Goal: Information Seeking & Learning: Learn about a topic

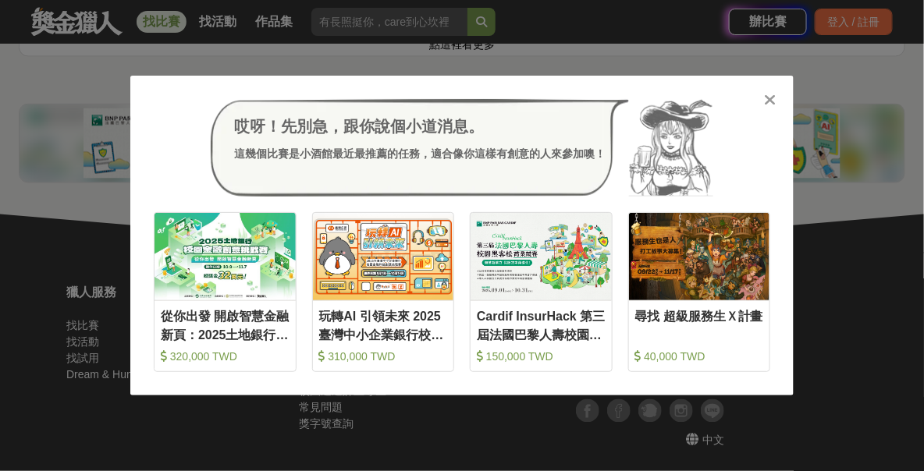
click at [774, 100] on icon at bounding box center [771, 100] width 12 height 16
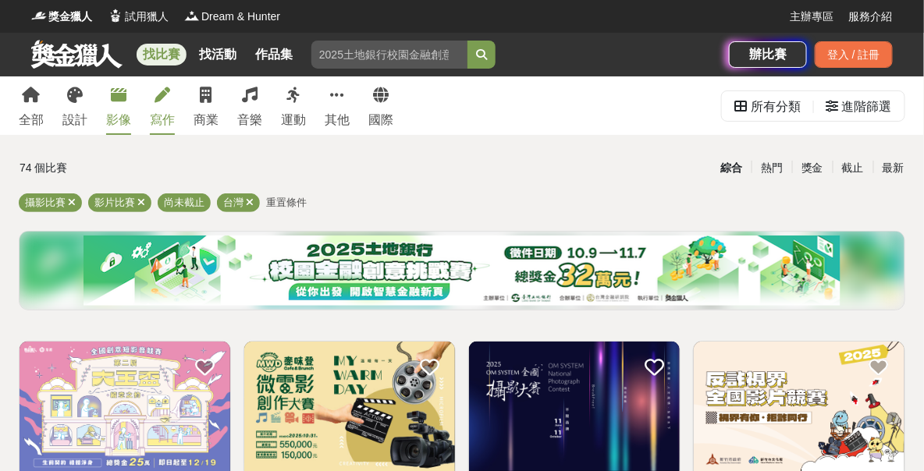
click at [175, 112] on link "寫作" at bounding box center [162, 105] width 25 height 59
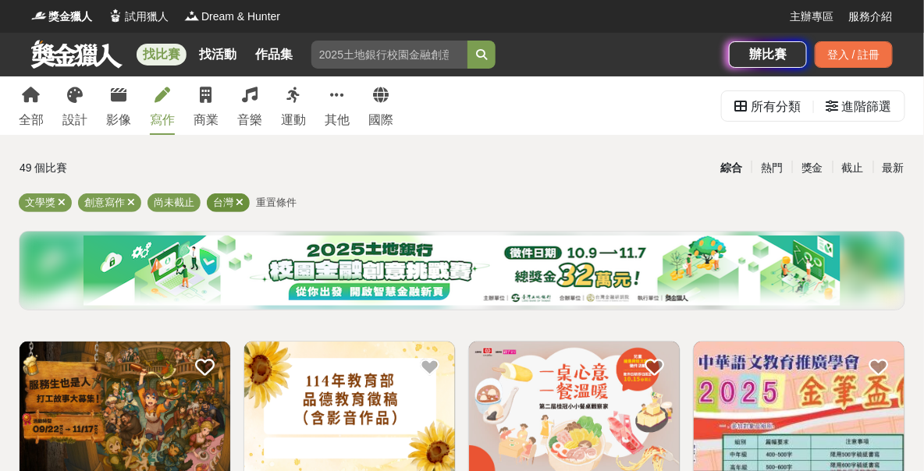
click at [243, 198] on icon at bounding box center [240, 202] width 8 height 10
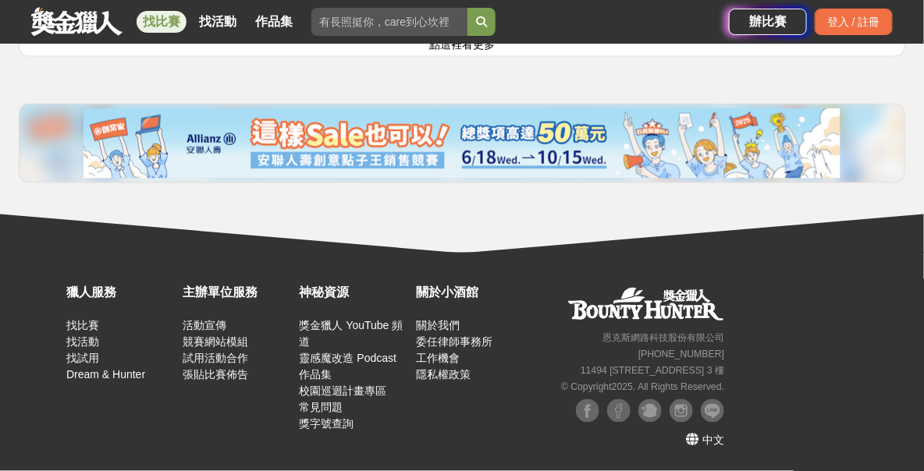
scroll to position [2185, 0]
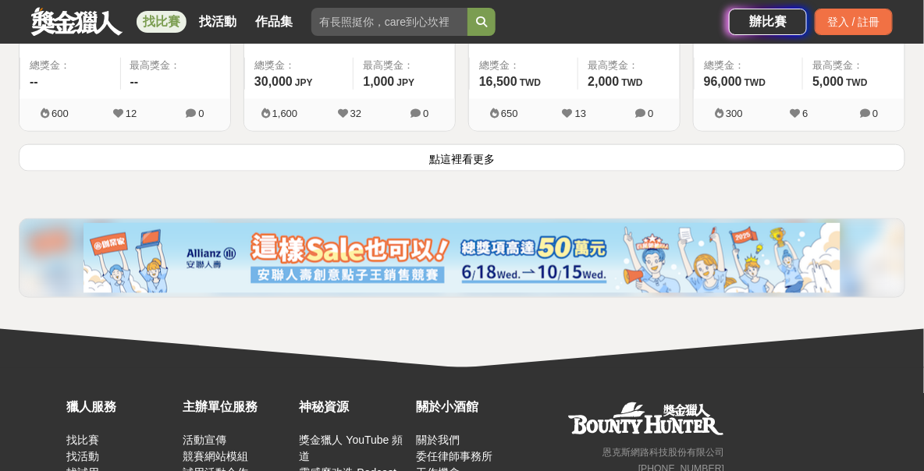
click at [433, 172] on button "點這裡看更多" at bounding box center [462, 157] width 887 height 27
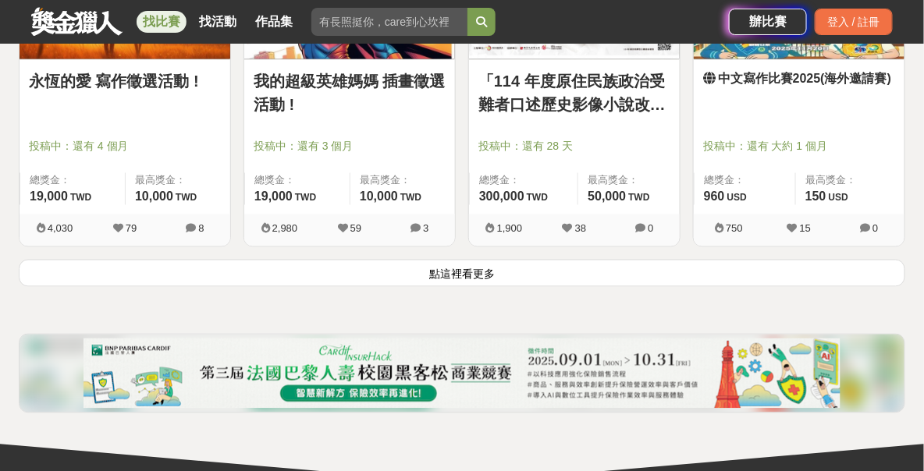
scroll to position [4214, 0]
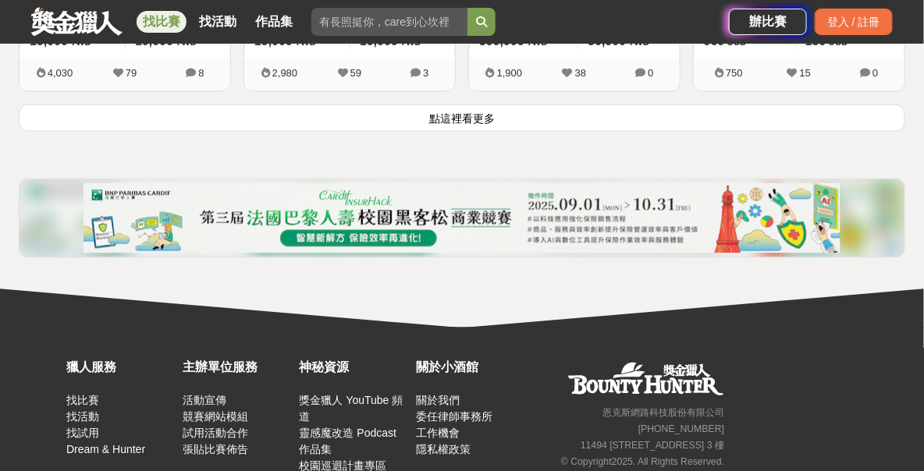
click at [457, 131] on button "點這裡看更多" at bounding box center [462, 117] width 887 height 27
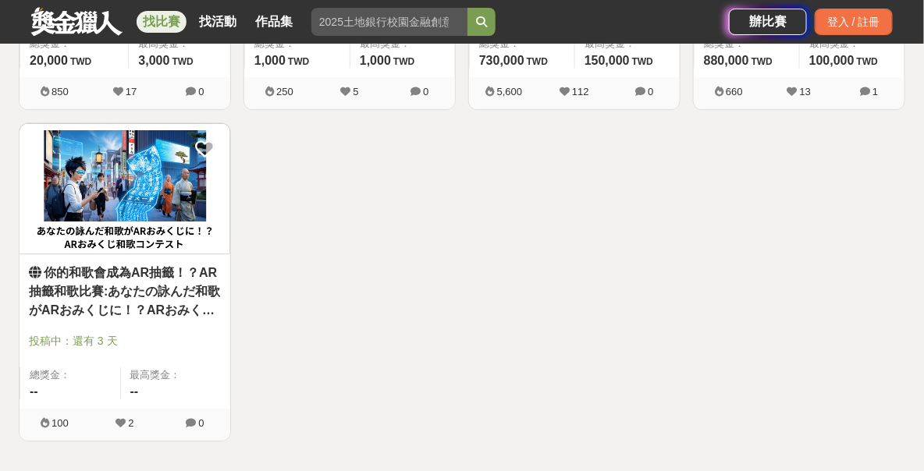
scroll to position [4370, 0]
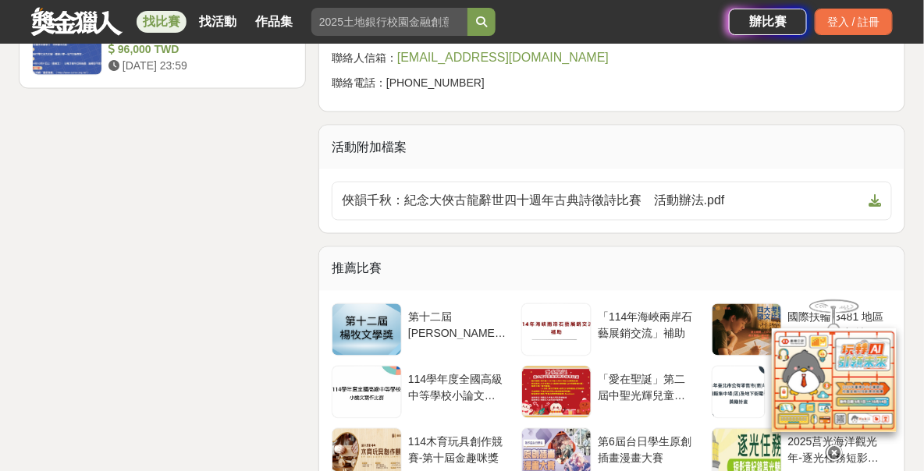
scroll to position [2185, 0]
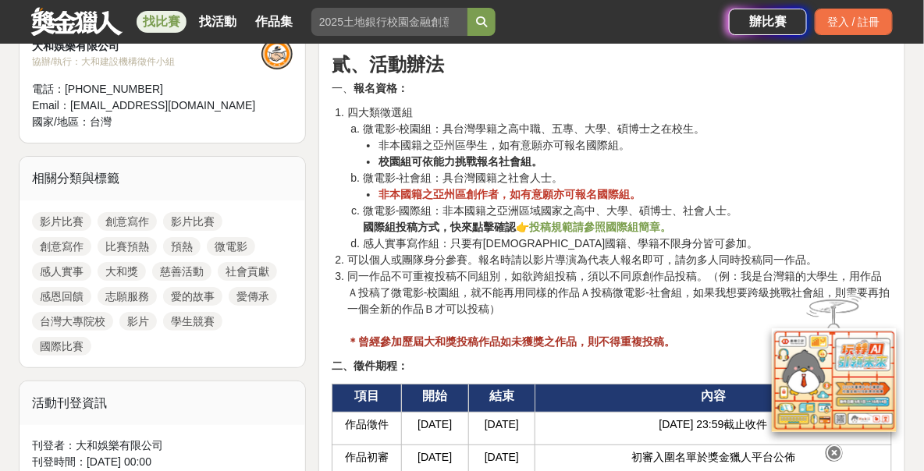
scroll to position [1717, 0]
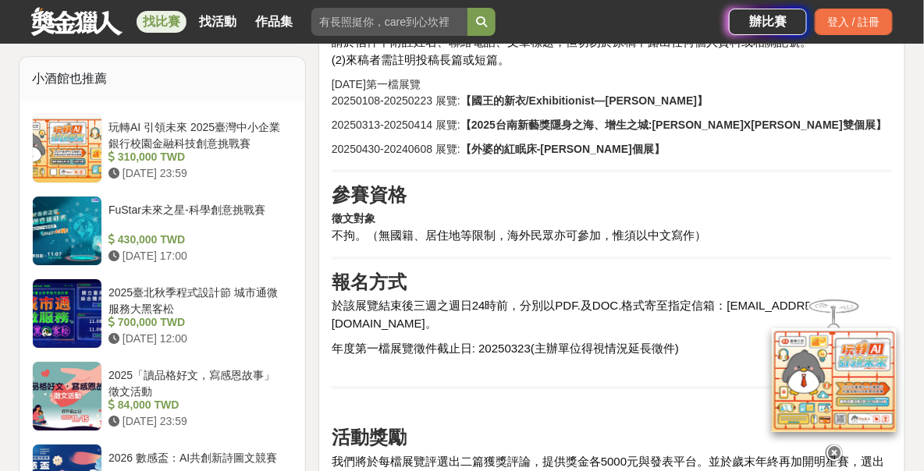
scroll to position [1624, 0]
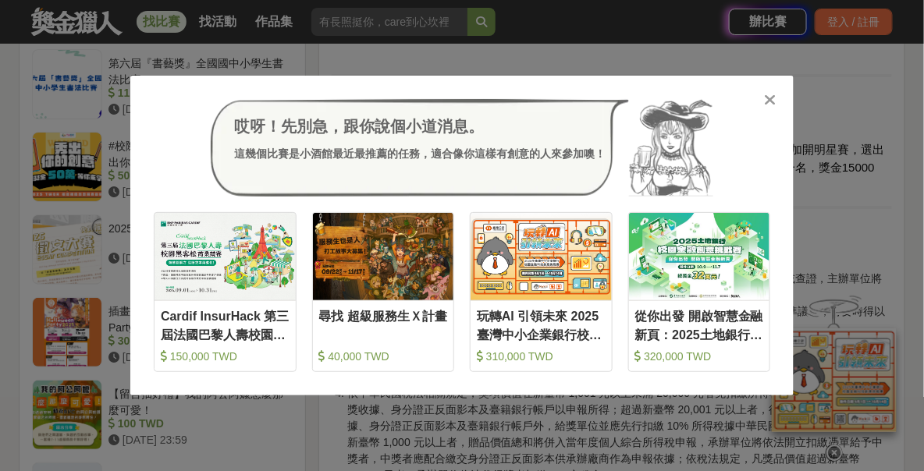
click at [771, 98] on icon at bounding box center [771, 100] width 12 height 16
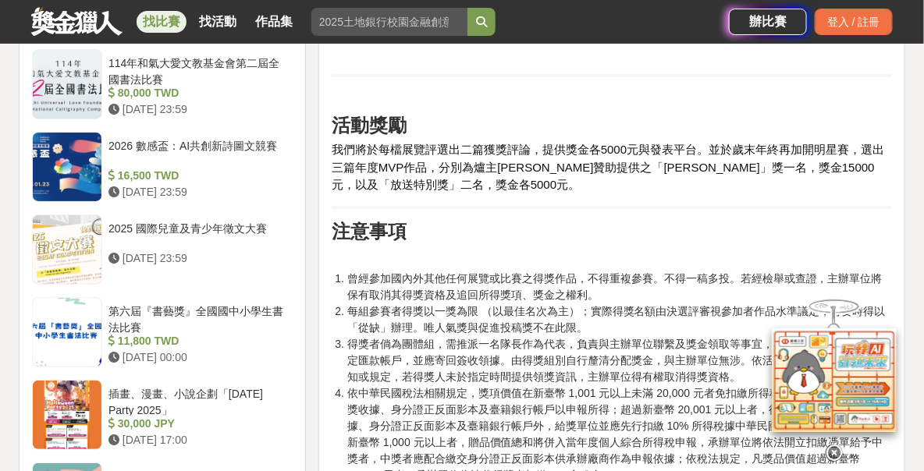
scroll to position [1780, 0]
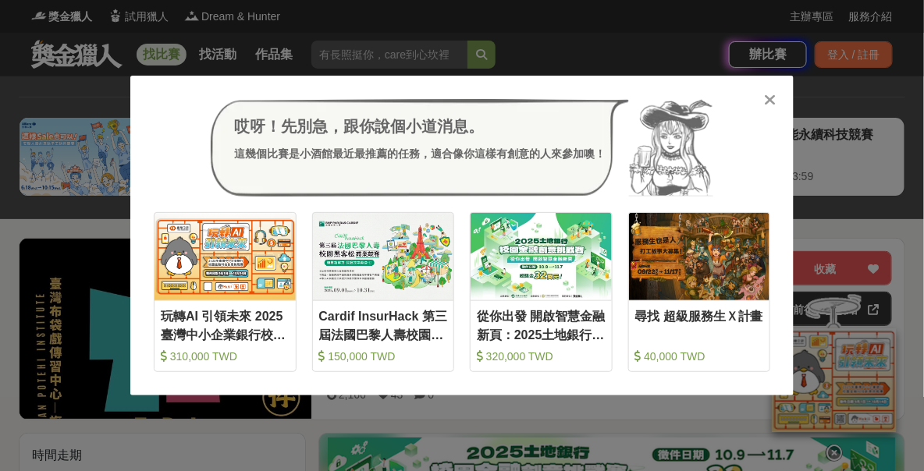
click at [769, 101] on icon at bounding box center [771, 100] width 12 height 16
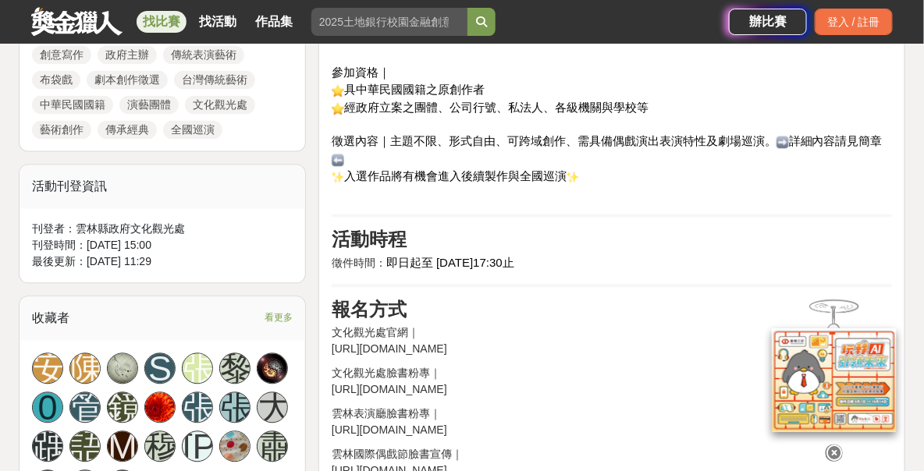
scroll to position [937, 0]
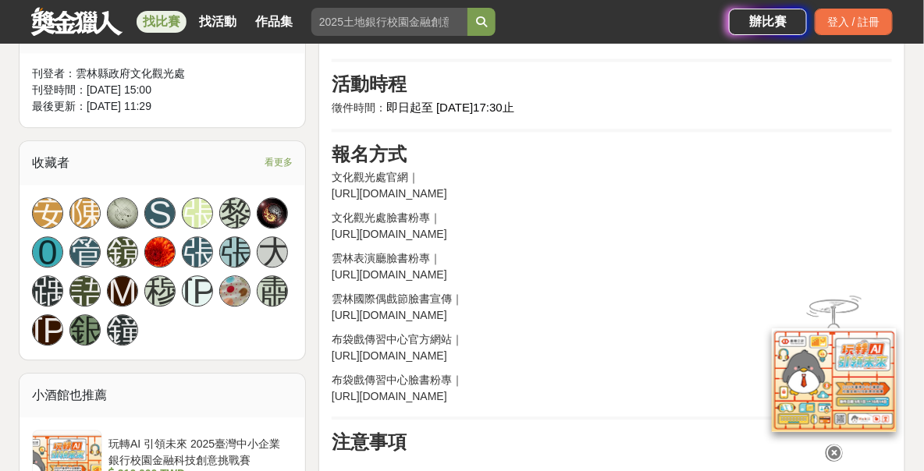
drag, startPoint x: 796, startPoint y: 254, endPoint x: 440, endPoint y: 271, distance: 356.3
click at [440, 271] on div "前言 無論你是創作者、編劇、劇場人，或是熱愛傳統藝術的你 現在，就是讓你的創意成為舞台焦點的時候！ 活動簡介 為推動台灣傳統表演藝術發展，讓布袋戲不只傳承經典…" at bounding box center [612, 238] width 560 height 1273
drag, startPoint x: 332, startPoint y: 251, endPoint x: 798, endPoint y: 236, distance: 465.4
click at [798, 202] on p "文化觀光處官網｜ https://content.yunlin.gov.tw/News_Content.aspx?n=1156&s=549424" at bounding box center [612, 185] width 560 height 33
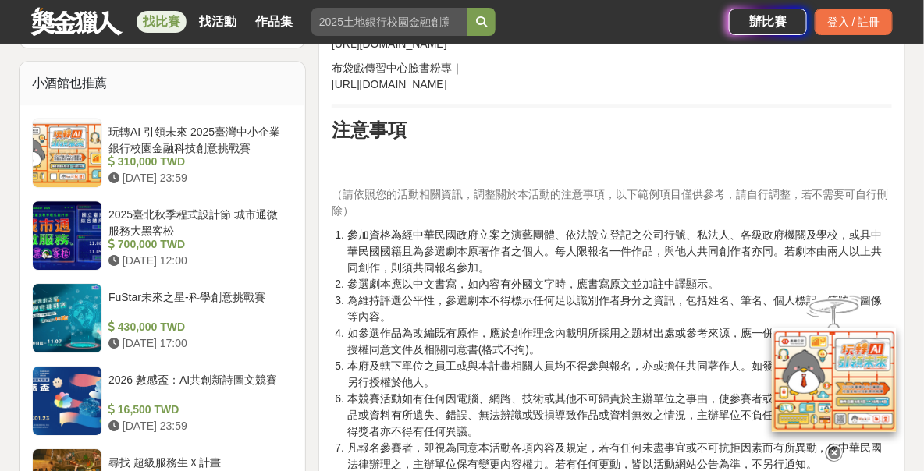
scroll to position [1093, 0]
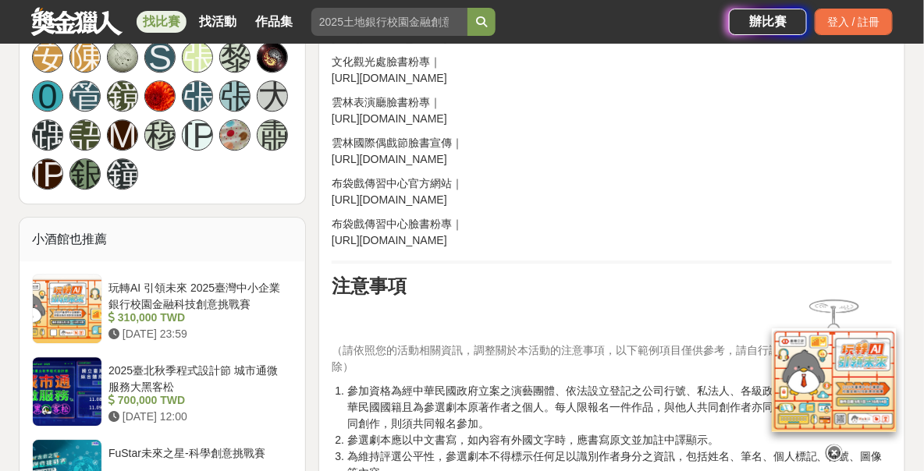
drag, startPoint x: 739, startPoint y: 286, endPoint x: 334, endPoint y: 287, distance: 405.0
click at [334, 208] on p "布袋戲傳習中心官方網站｜ https://tpi.yunlin.gov.tw/1203/1219/2606/42726/normalPost" at bounding box center [612, 192] width 560 height 33
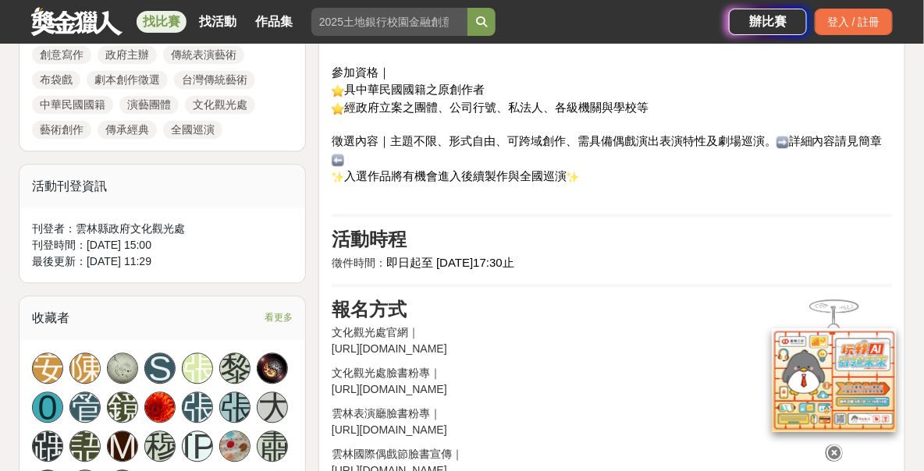
scroll to position [937, 0]
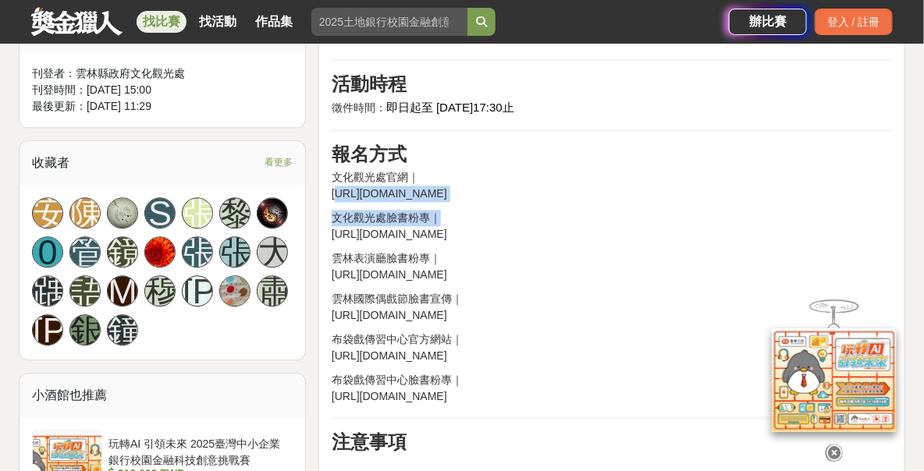
drag, startPoint x: 796, startPoint y: 257, endPoint x: 336, endPoint y: 246, distance: 459.8
click at [336, 246] on div "前言 無論你是創作者、編劇、劇場人，或是熱愛傳統藝術的你 現在，就是讓你的創意成為舞台焦點的時候！ 活動簡介 為推動台灣傳統表演藝術發展，讓布袋戲不只傳承經典…" at bounding box center [612, 238] width 560 height 1273
click at [349, 202] on p "文化觀光處官網｜ https://content.yunlin.gov.tw/News_Content.aspx?n=1156&s=549424" at bounding box center [612, 185] width 560 height 33
drag, startPoint x: 336, startPoint y: 246, endPoint x: 521, endPoint y: 243, distance: 185.0
click at [521, 202] on p "文化觀光處官網｜ https://content.yunlin.gov.tw/News_Content.aspx?n=1156&s=549424" at bounding box center [612, 185] width 560 height 33
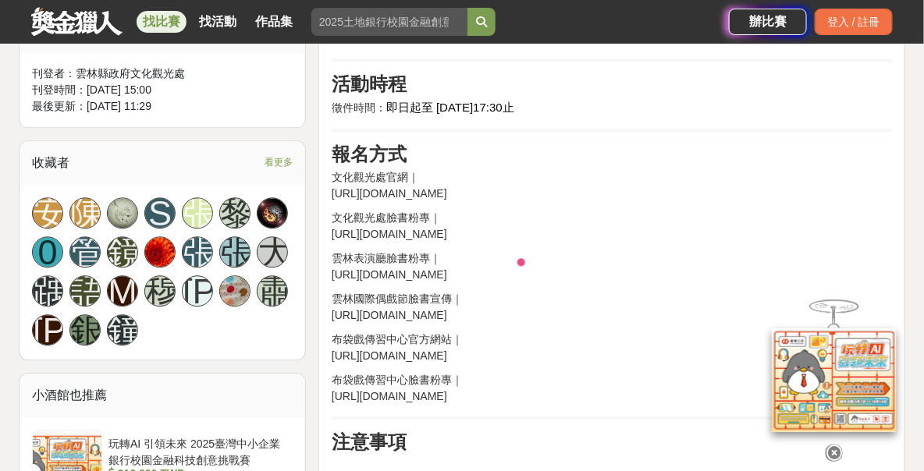
click at [355, 202] on p "文化觀光處官網｜ https://content.yunlin.gov.tw/News_Content.aspx?n=1156&s=549424" at bounding box center [612, 185] width 560 height 33
drag, startPoint x: 332, startPoint y: 236, endPoint x: 798, endPoint y: 244, distance: 466.8
click at [798, 202] on p "文化觀光處官網｜ https://content.yunlin.gov.tw/News_Content.aspx?n=1156&s=549424" at bounding box center [612, 185] width 560 height 33
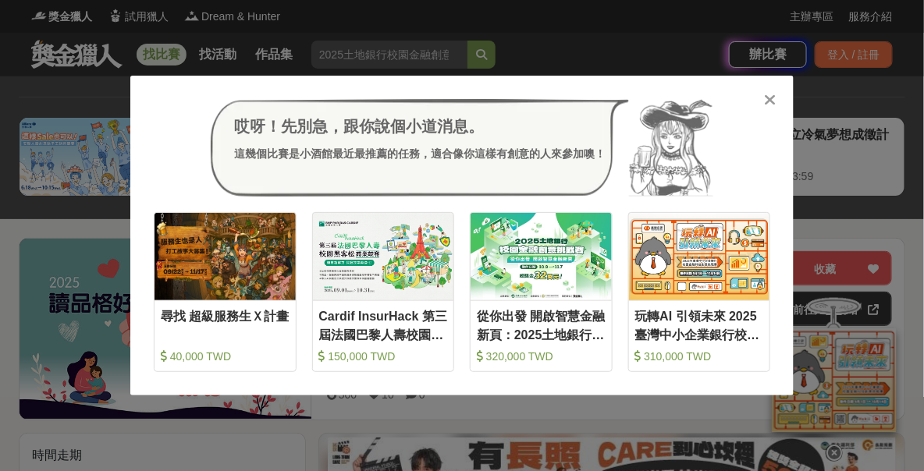
click at [776, 96] on icon at bounding box center [771, 100] width 12 height 16
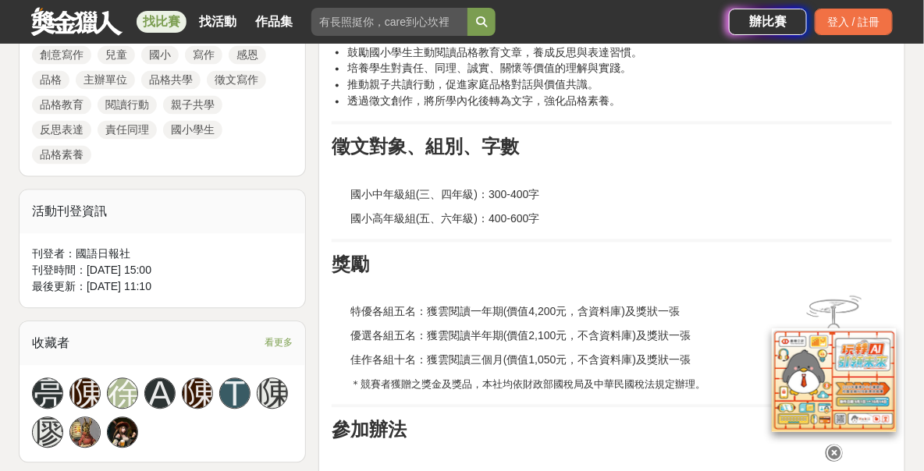
scroll to position [937, 0]
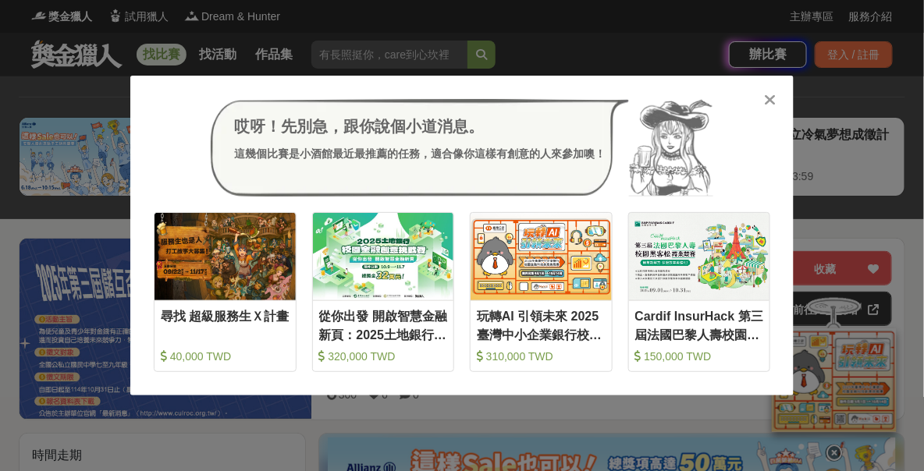
click at [768, 95] on icon at bounding box center [771, 100] width 12 height 16
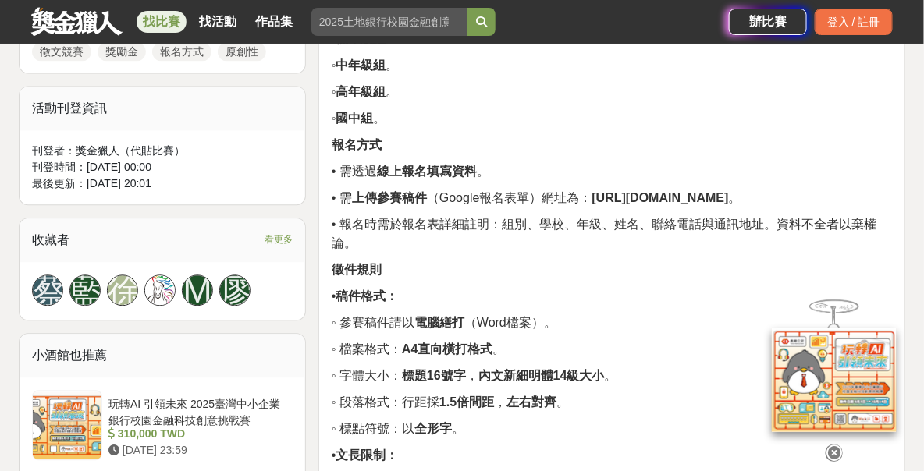
scroll to position [1249, 0]
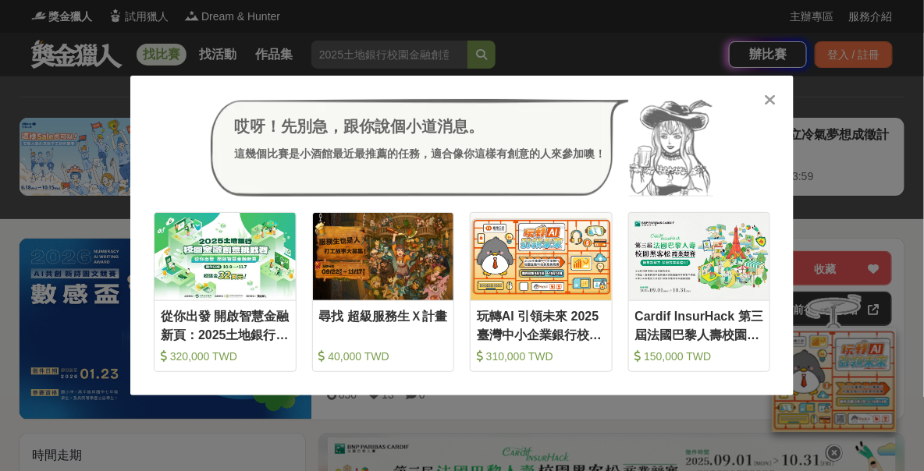
click at [772, 103] on icon at bounding box center [771, 100] width 12 height 16
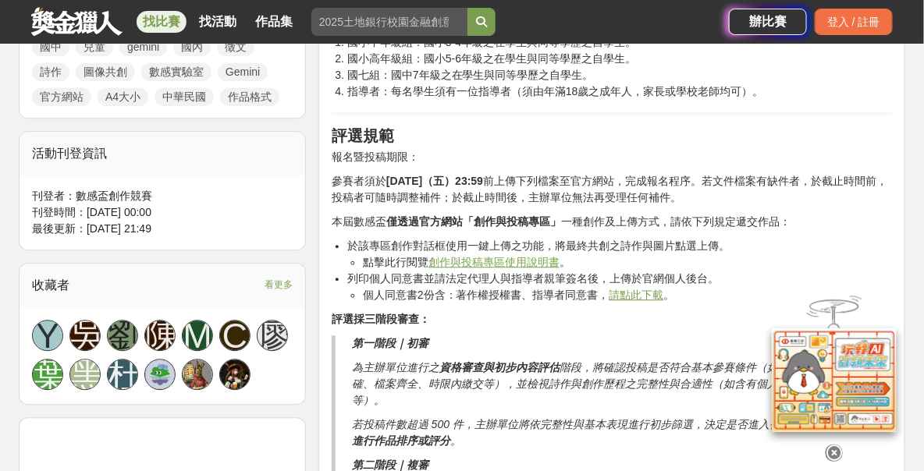
scroll to position [1093, 0]
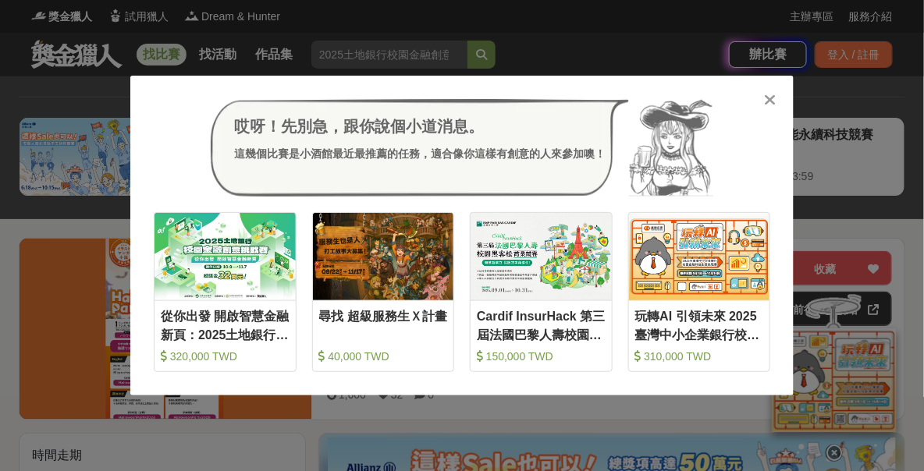
click at [770, 96] on icon at bounding box center [771, 100] width 12 height 16
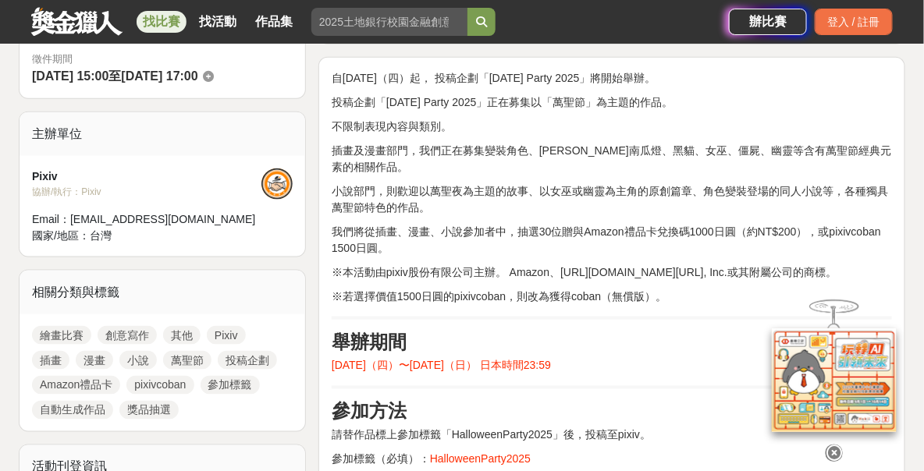
scroll to position [780, 0]
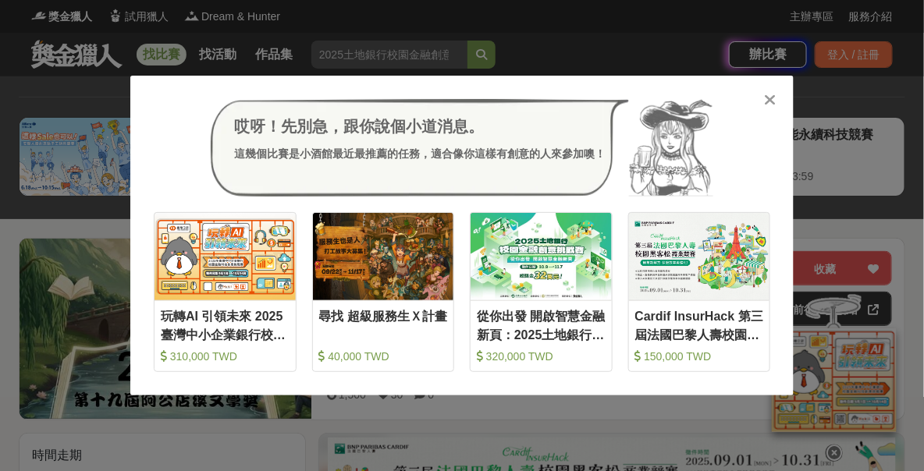
click at [777, 103] on div at bounding box center [770, 99] width 16 height 16
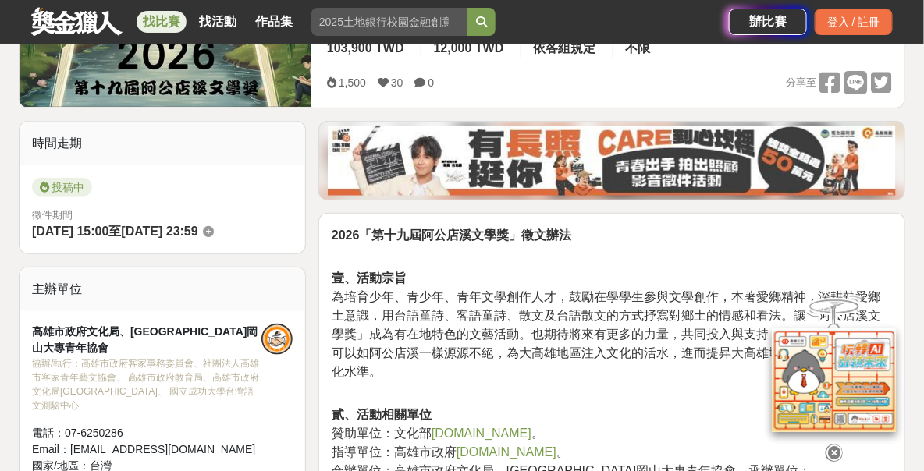
scroll to position [937, 0]
